Goal: Task Accomplishment & Management: Use online tool/utility

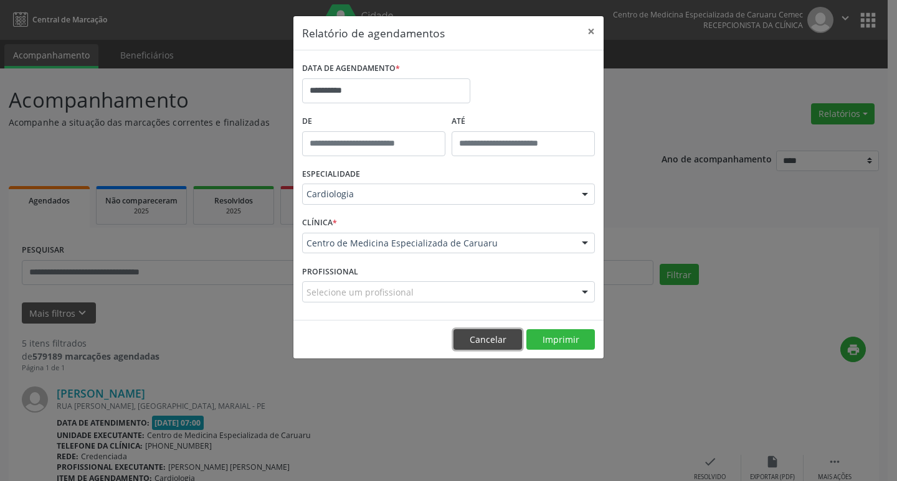
click at [486, 337] on button "Cancelar" at bounding box center [487, 339] width 69 height 21
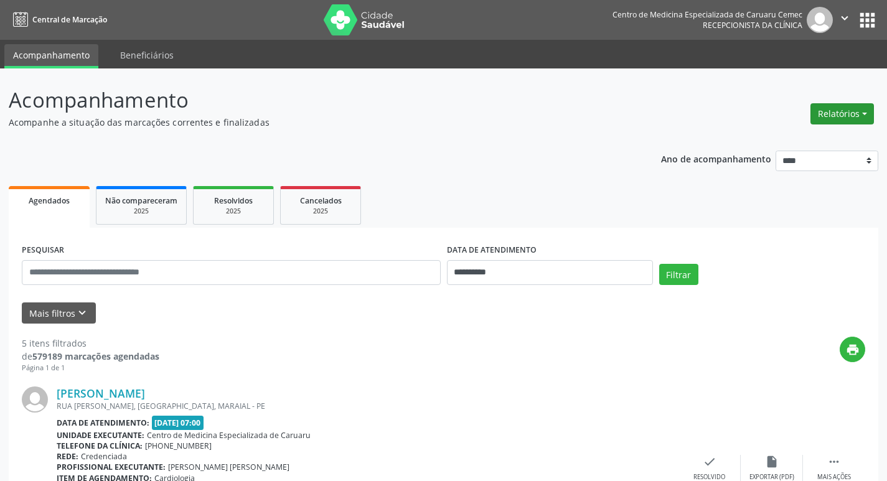
click at [839, 116] on button "Relatórios" at bounding box center [843, 113] width 64 height 21
click at [792, 143] on link "Agendamentos" at bounding box center [808, 140] width 134 height 17
select select "*"
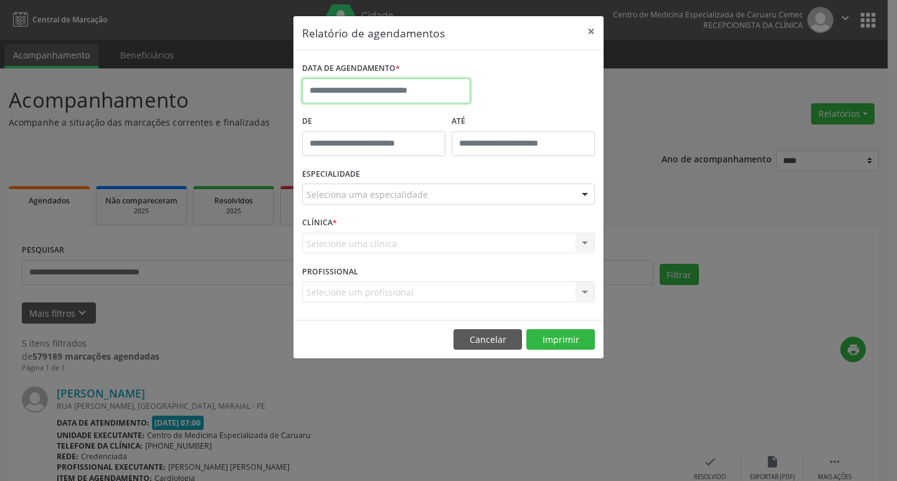
click at [403, 88] on input "text" at bounding box center [386, 90] width 168 height 25
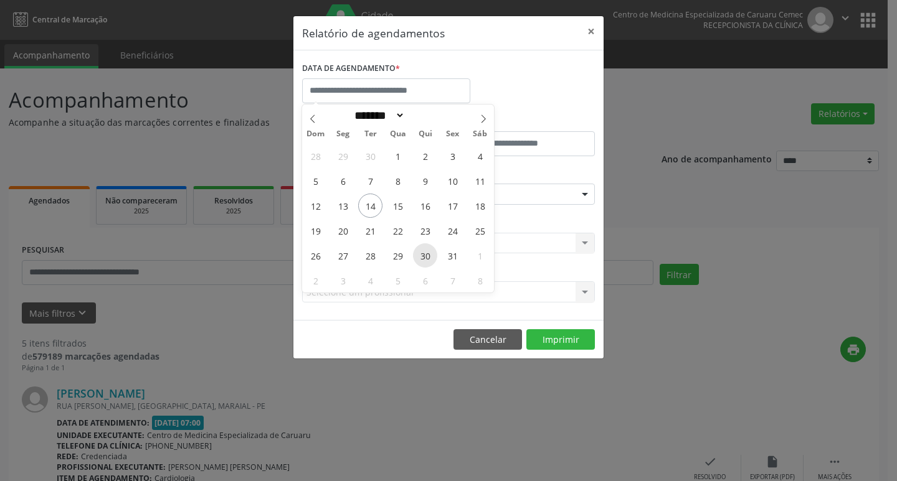
click at [425, 255] on span "30" at bounding box center [425, 255] width 24 height 24
type input "**********"
click at [425, 256] on span "30" at bounding box center [425, 255] width 24 height 24
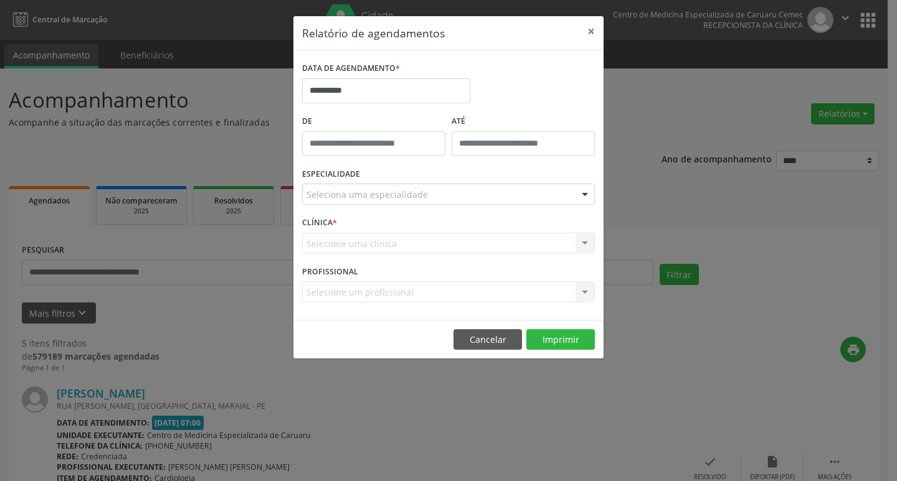
click at [425, 256] on div "CLÍNICA * Selecione uma clínica Centro de Medicina Especializada de Caruaru Nen…" at bounding box center [448, 238] width 299 height 49
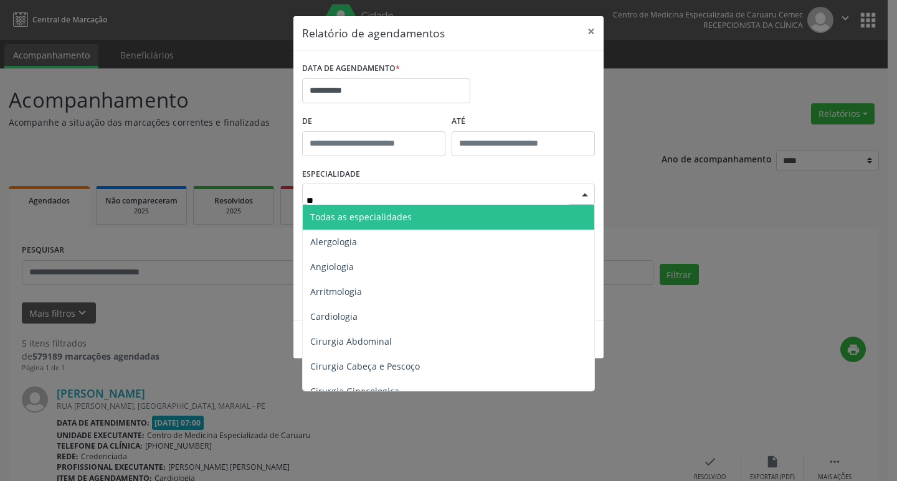
type input "***"
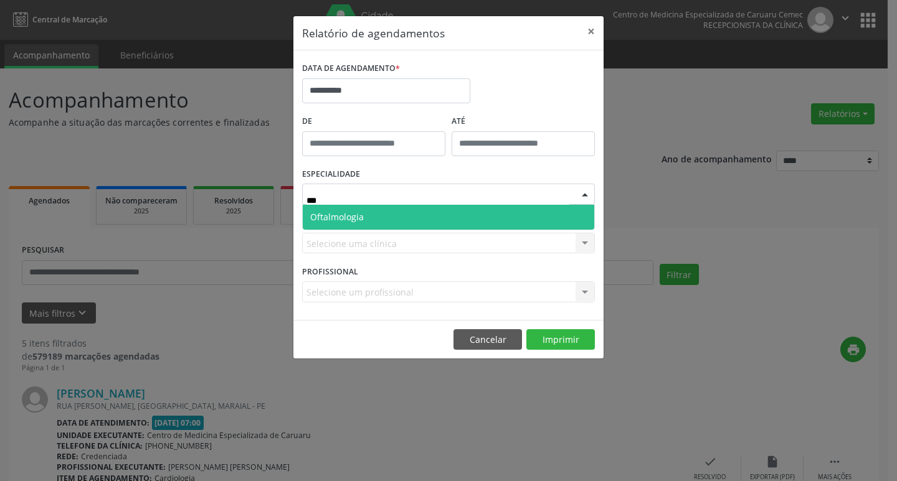
click at [343, 218] on span "Oftalmologia" at bounding box center [337, 217] width 54 height 12
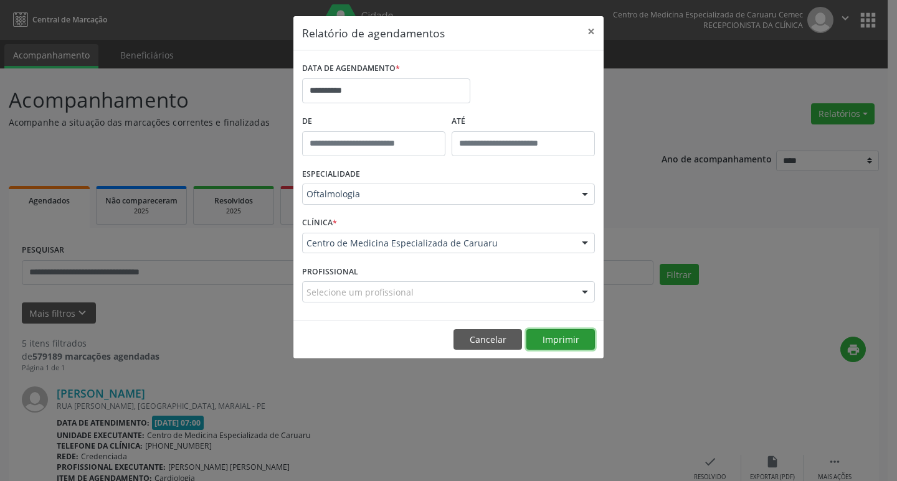
click at [554, 334] on button "Imprimir" at bounding box center [560, 339] width 69 height 21
click at [494, 336] on button "Cancelar" at bounding box center [487, 339] width 69 height 21
